Goal: Find specific page/section: Find specific page/section

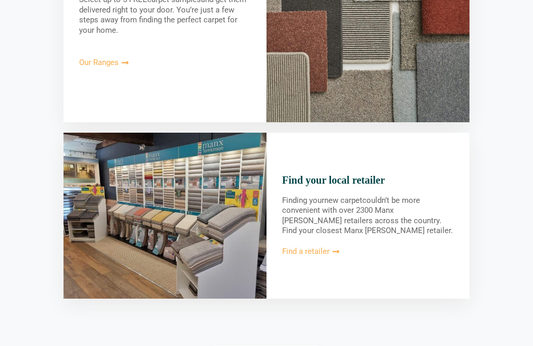
scroll to position [1147, 0]
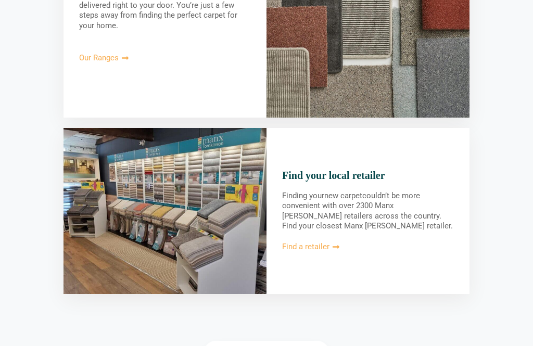
click at [331, 243] on span "Find a retailer" at bounding box center [311, 247] width 58 height 8
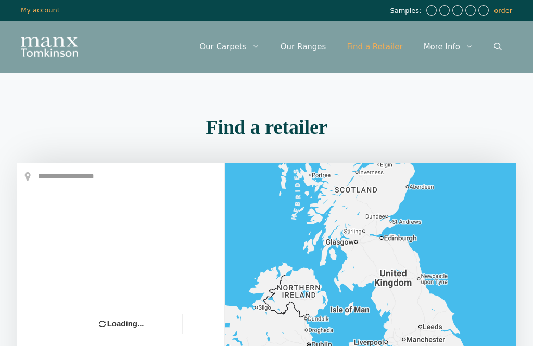
click at [52, 163] on input "text" at bounding box center [120, 176] width 207 height 26
click at [73, 163] on input "text" at bounding box center [120, 176] width 207 height 26
click at [82, 163] on input "text" at bounding box center [120, 176] width 207 height 26
click at [84, 163] on input "text" at bounding box center [120, 176] width 207 height 26
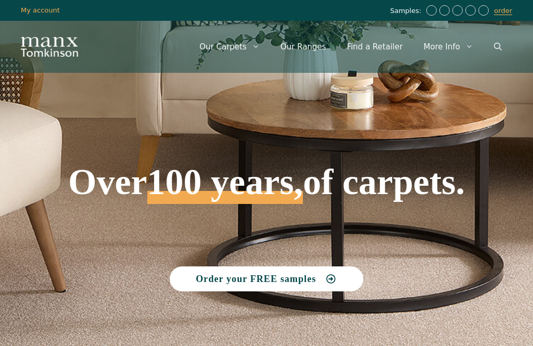
scroll to position [1181, 0]
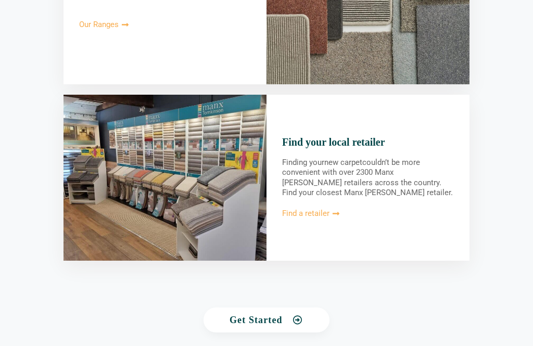
click at [318, 210] on span "Find a retailer" at bounding box center [305, 214] width 47 height 8
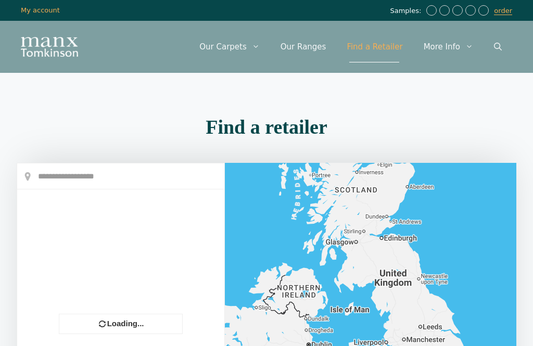
click at [48, 174] on input "text" at bounding box center [120, 176] width 207 height 26
click at [59, 163] on input "text" at bounding box center [120, 176] width 207 height 26
click at [46, 163] on input "text" at bounding box center [120, 176] width 207 height 26
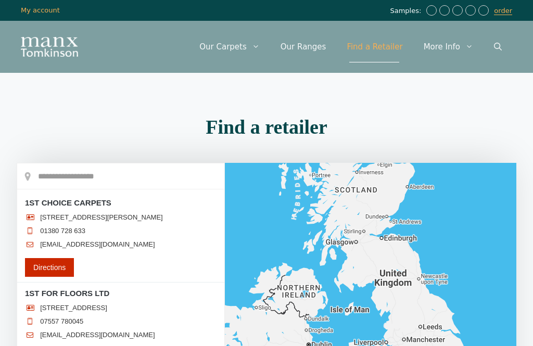
click at [72, 163] on input "text" at bounding box center [120, 176] width 207 height 26
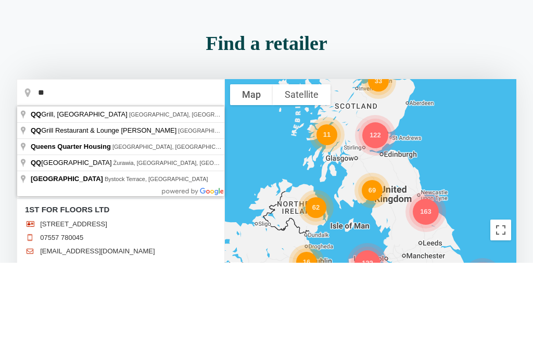
type input "*"
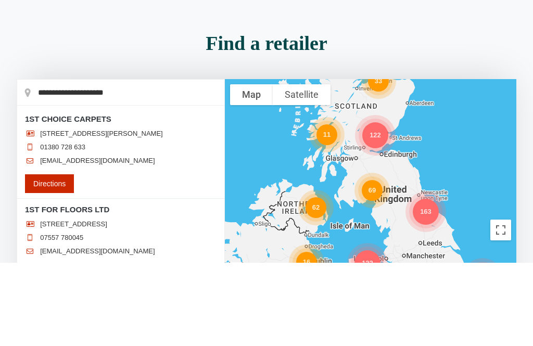
type input "**********"
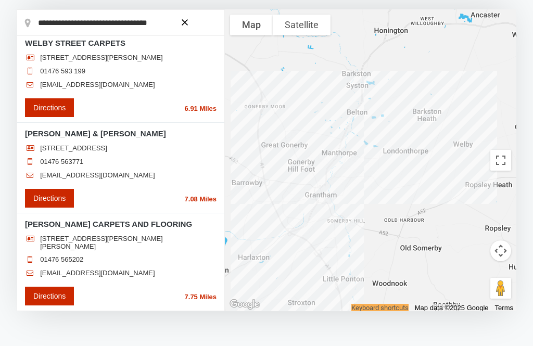
scroll to position [287, 0]
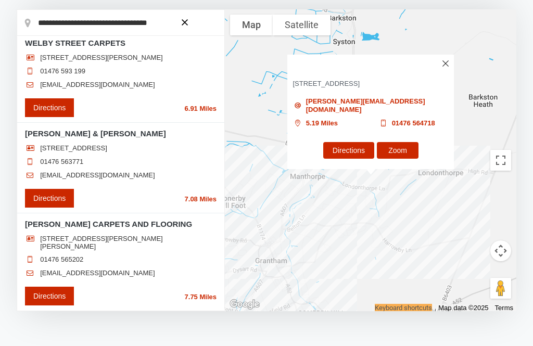
click at [447, 67] on img at bounding box center [445, 63] width 6 height 6
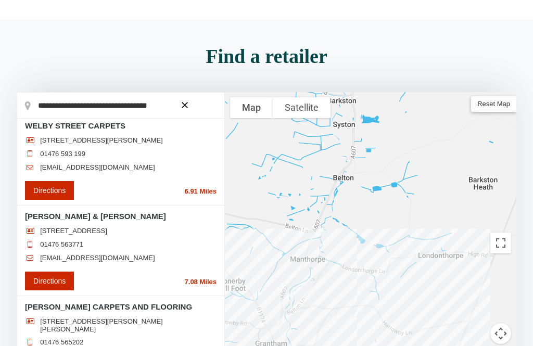
scroll to position [0, 0]
